Goal: Information Seeking & Learning: Learn about a topic

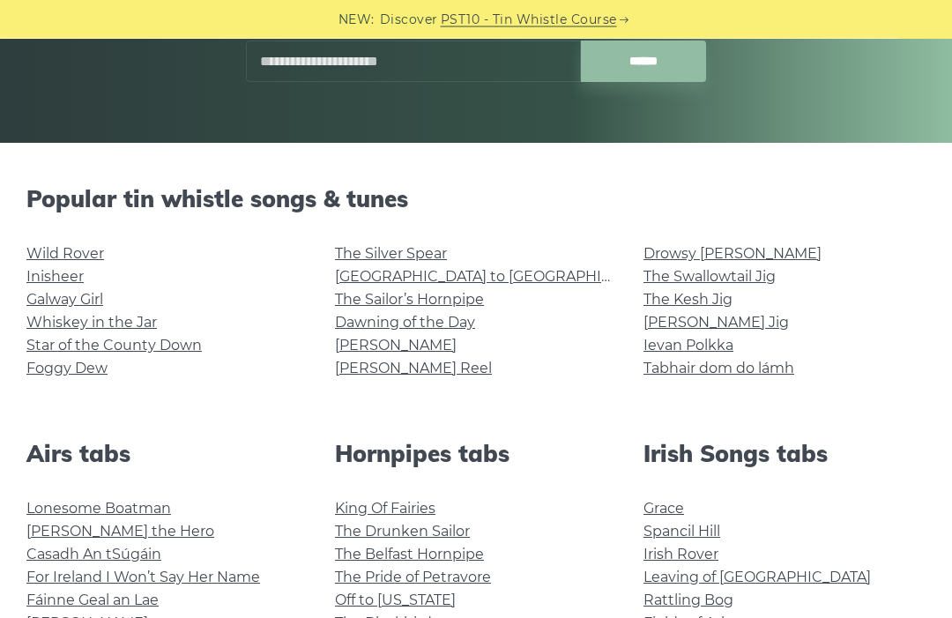
scroll to position [301, 0]
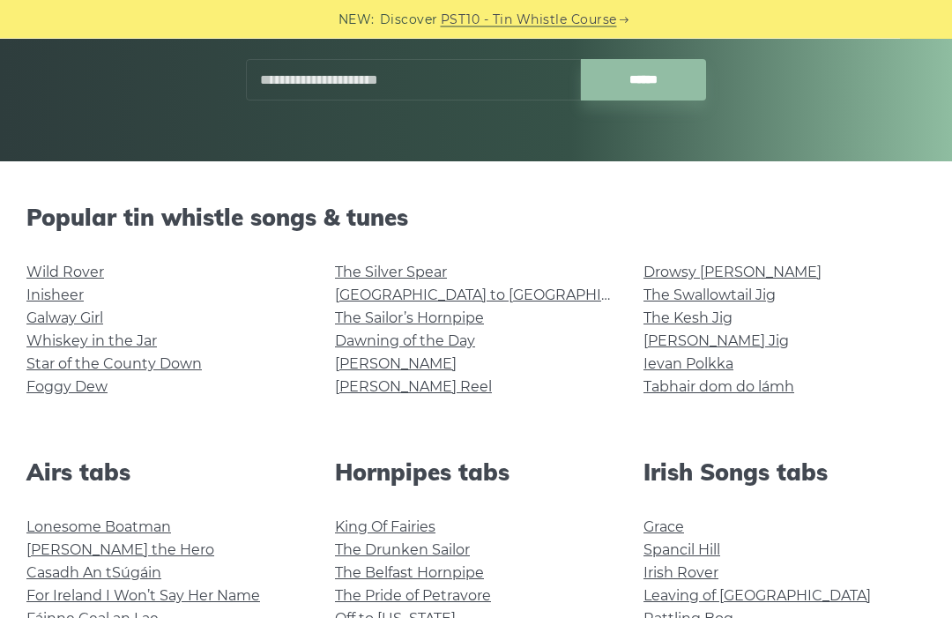
click at [474, 66] on input "text" at bounding box center [413, 80] width 335 height 41
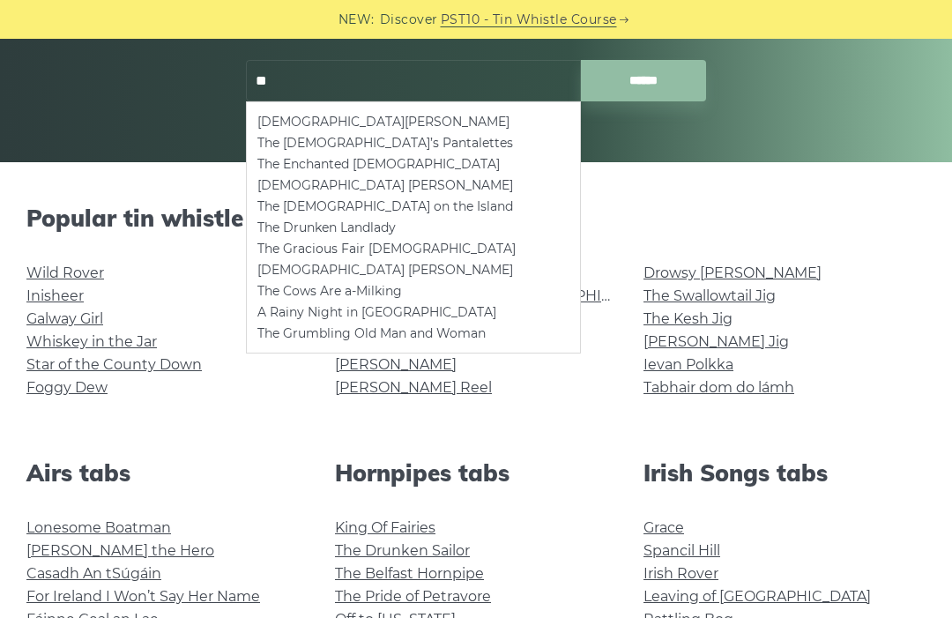
type input "*"
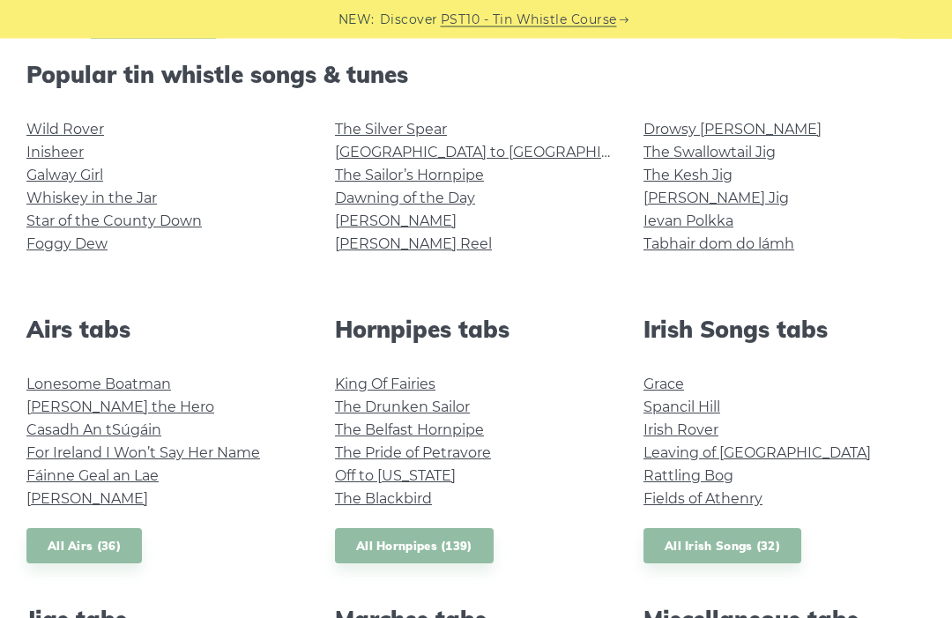
scroll to position [444, 0]
click at [695, 547] on link "All Irish Songs (32)" at bounding box center [723, 546] width 158 height 36
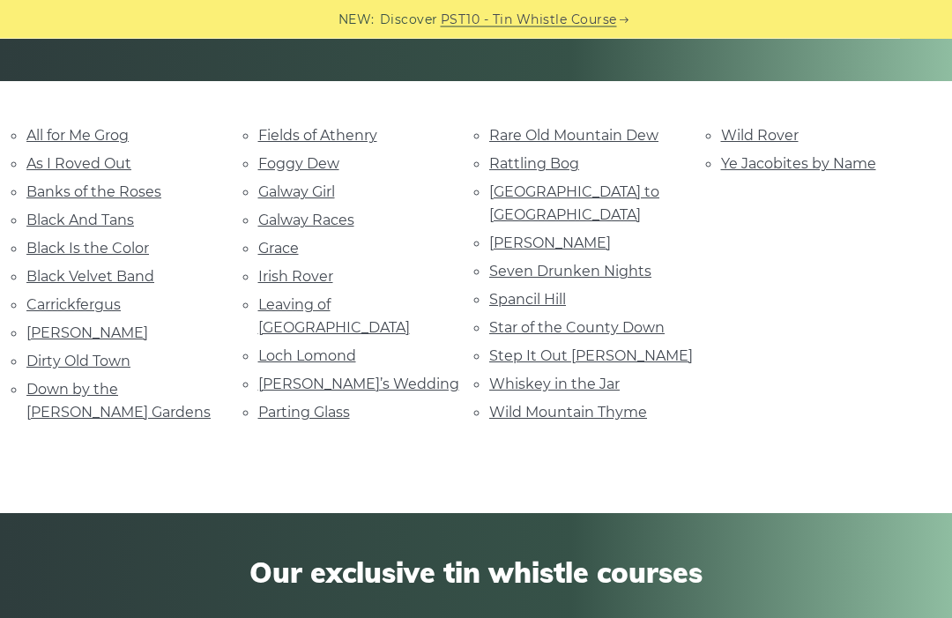
scroll to position [382, 0]
click at [106, 353] on link "Dirty Old Town" at bounding box center [78, 361] width 104 height 17
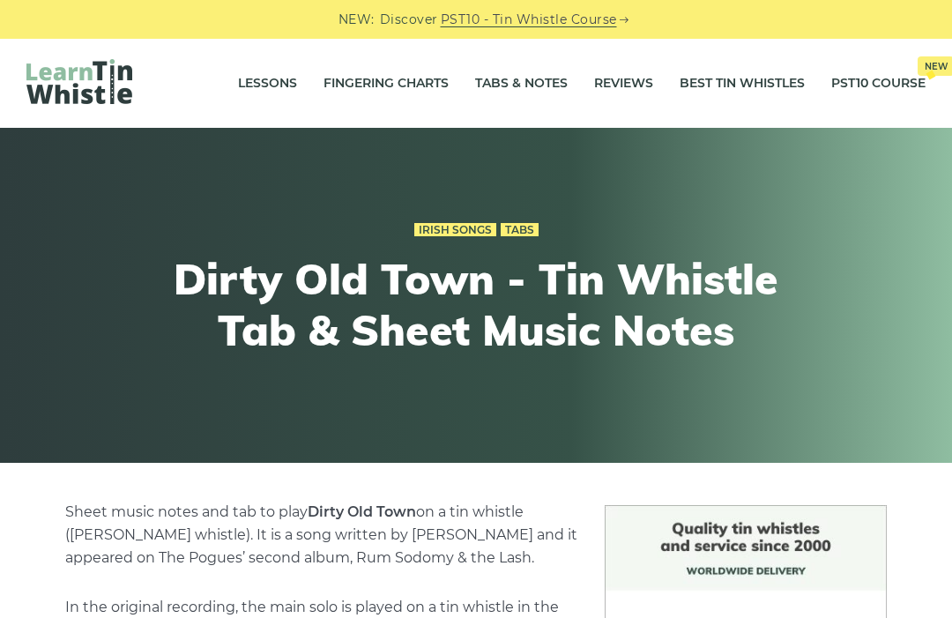
scroll to position [572, 0]
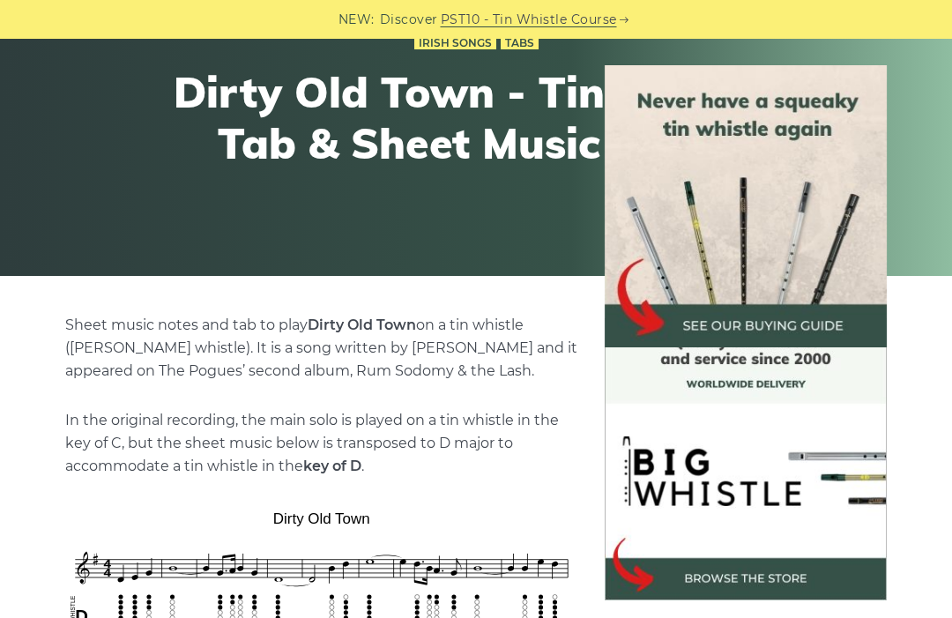
scroll to position [0, 0]
